Goal: Task Accomplishment & Management: Manage account settings

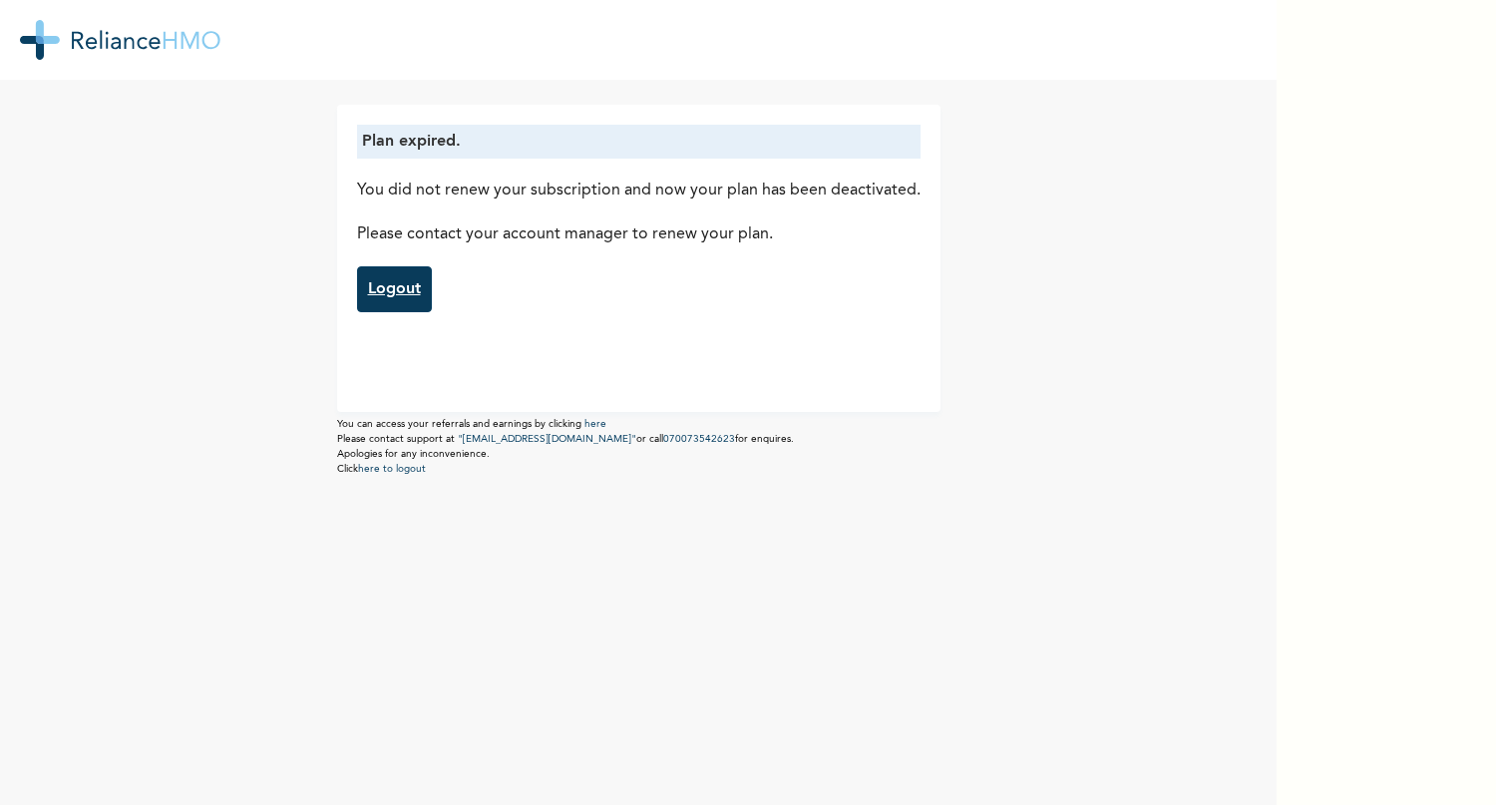
click at [392, 296] on link "Logout" at bounding box center [394, 289] width 75 height 46
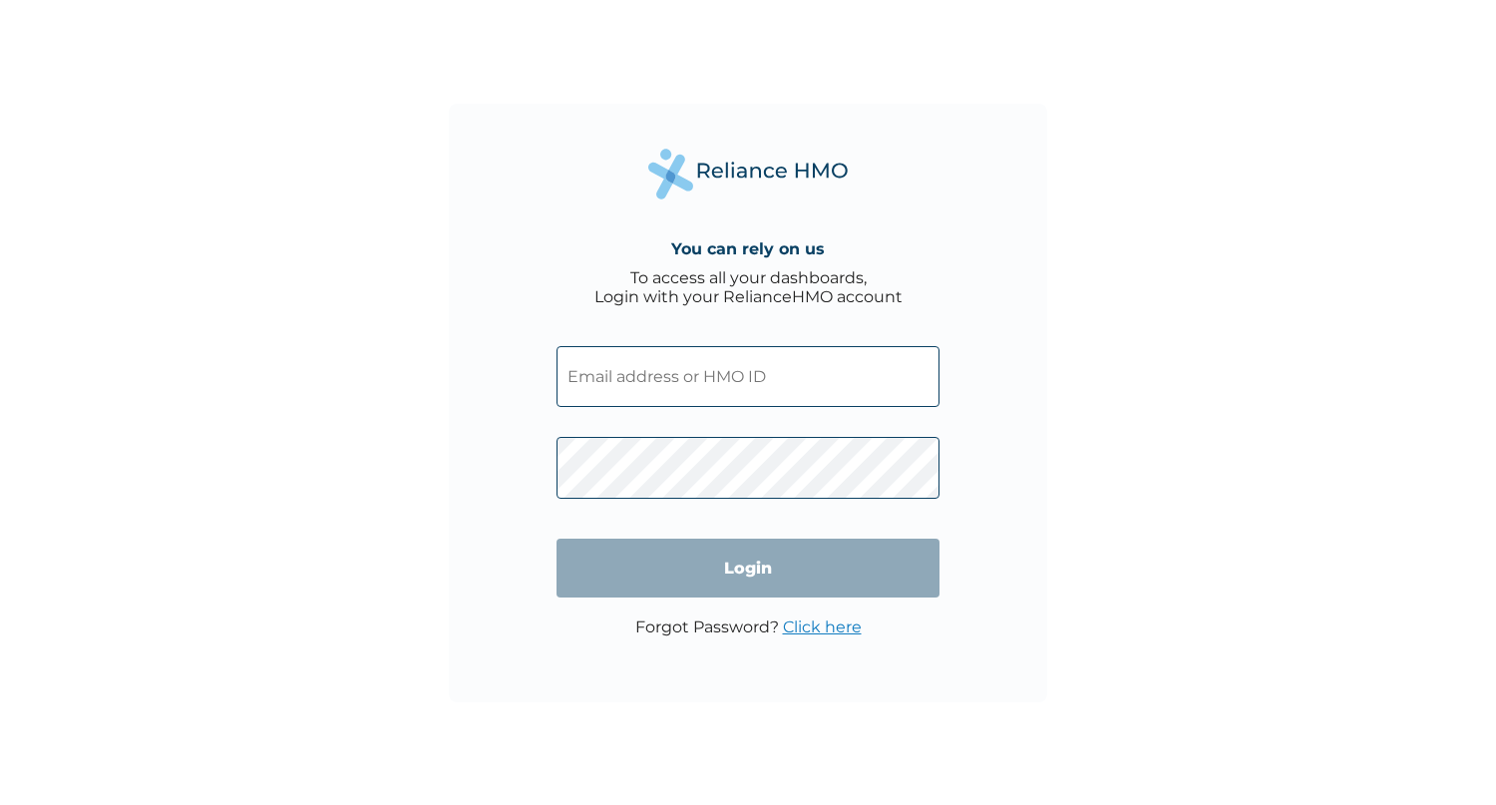
click at [671, 385] on input "text" at bounding box center [748, 376] width 383 height 61
type input "oabejide@tradedepot.co"
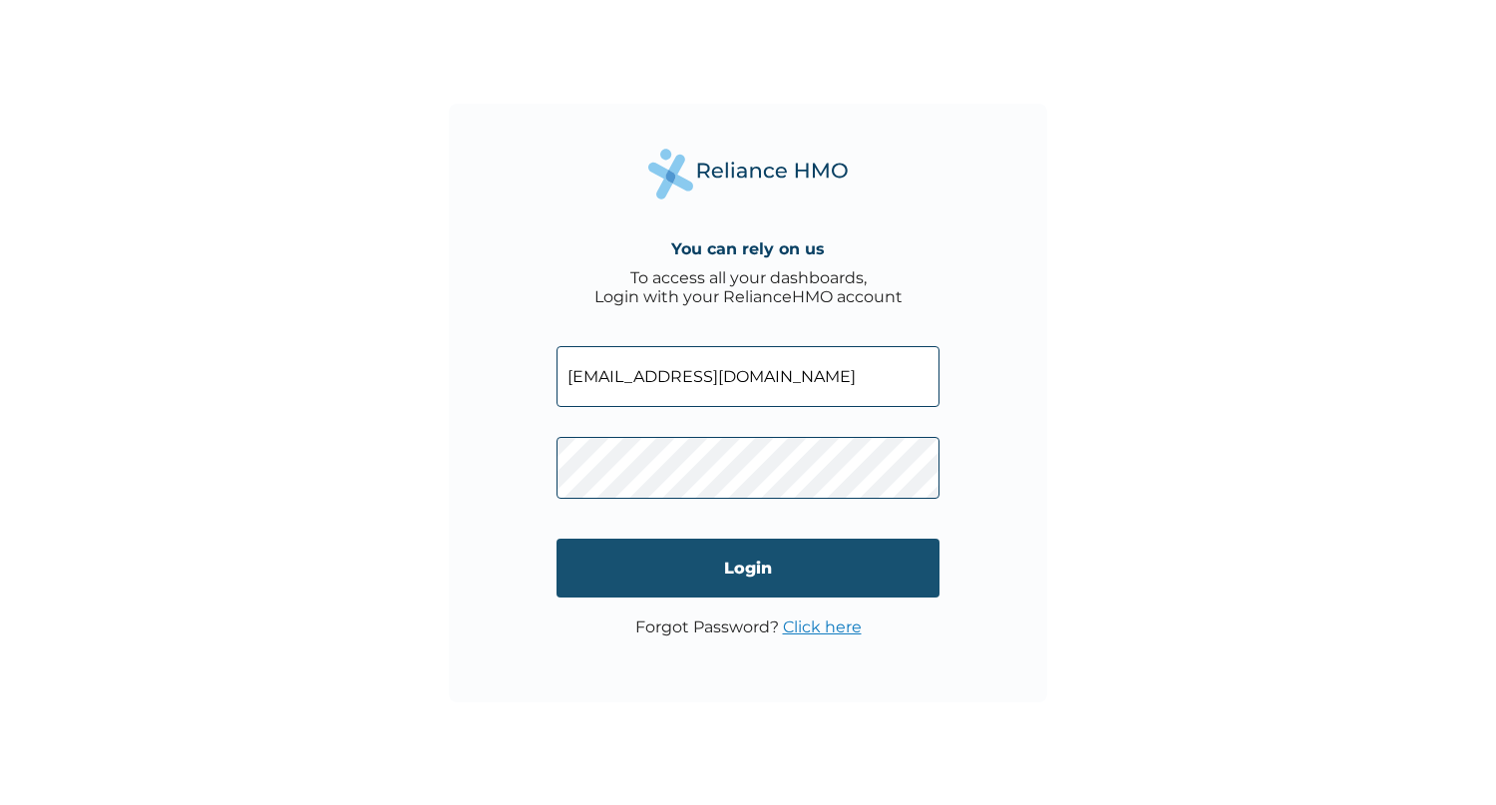
click at [830, 586] on input "Login" at bounding box center [748, 568] width 383 height 59
